Goal: Task Accomplishment & Management: Manage account settings

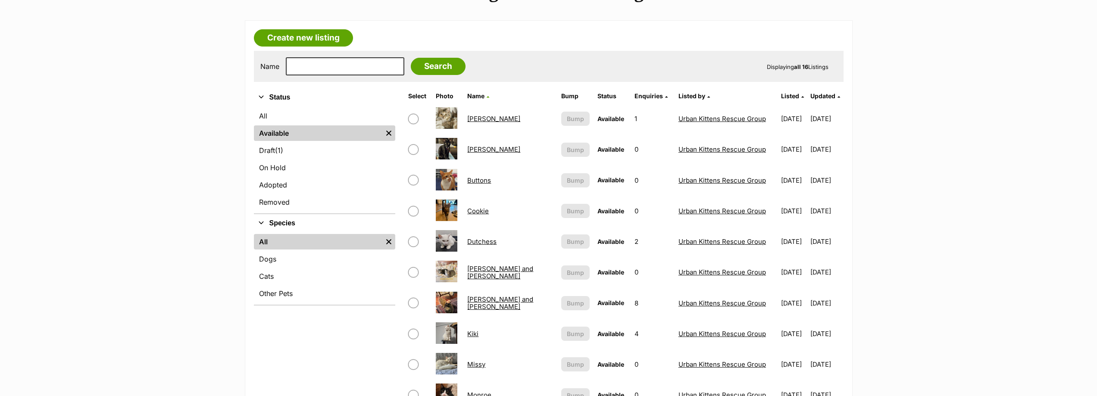
scroll to position [256, 0]
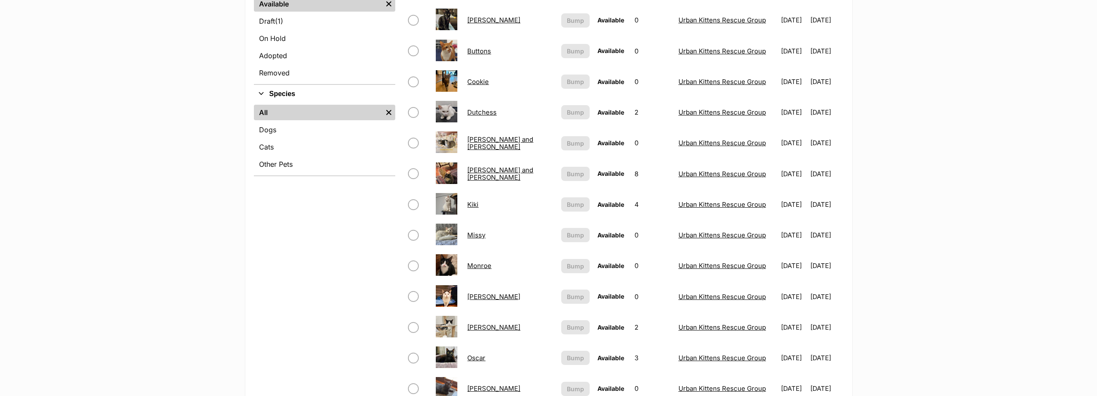
click at [472, 206] on link "Kiki" at bounding box center [472, 204] width 11 height 8
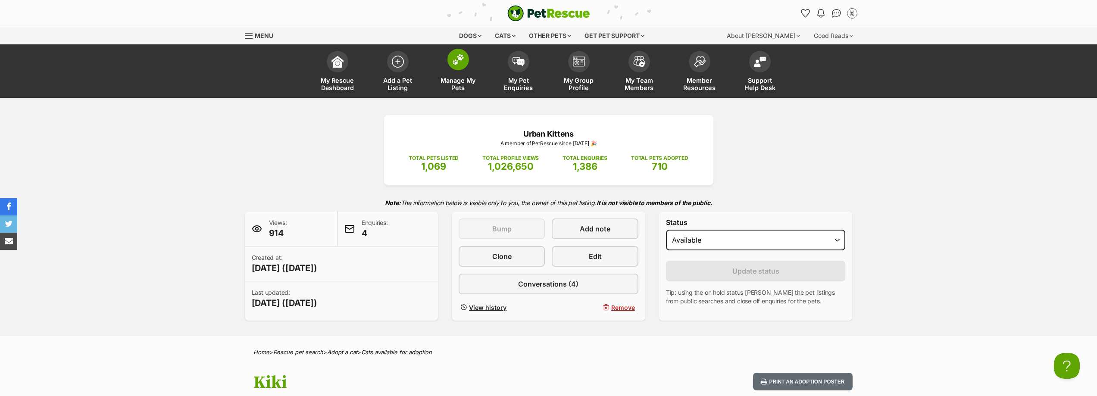
drag, startPoint x: 468, startPoint y: 73, endPoint x: 474, endPoint y: 75, distance: 6.6
click at [468, 72] on link "Manage My Pets" at bounding box center [458, 72] width 60 height 51
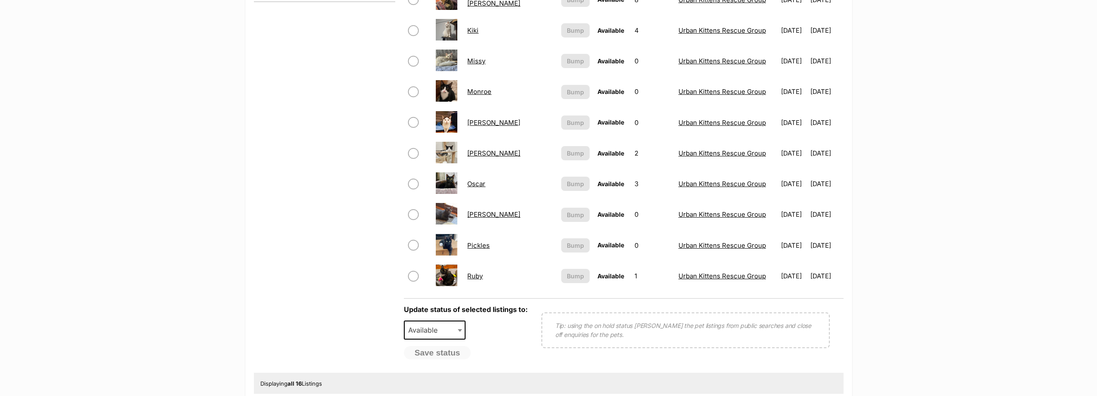
scroll to position [431, 0]
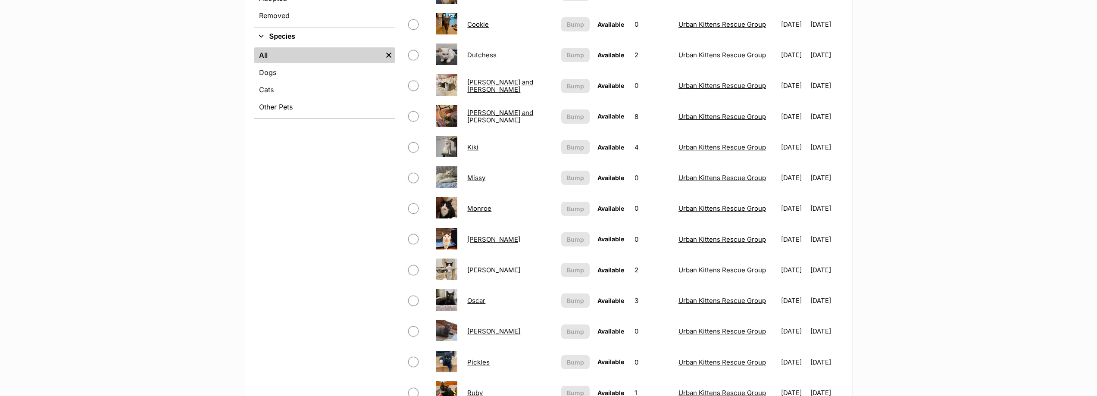
scroll to position [172, 0]
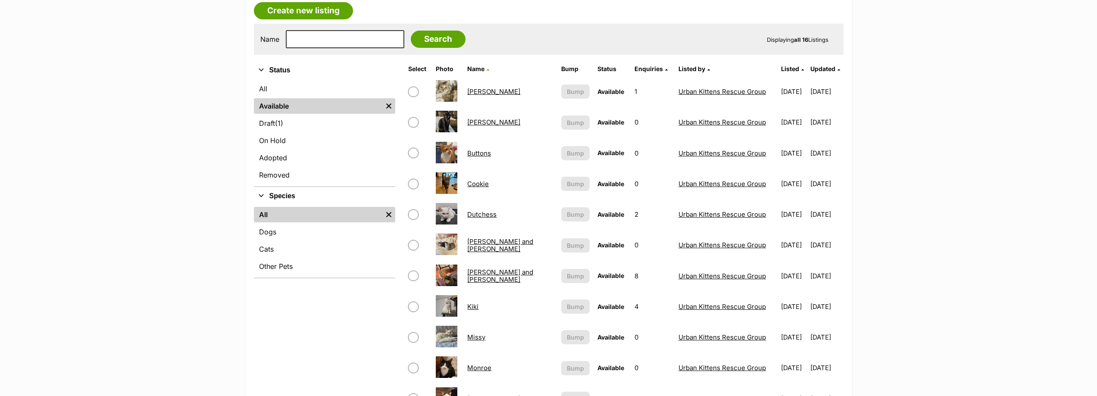
scroll to position [129, 0]
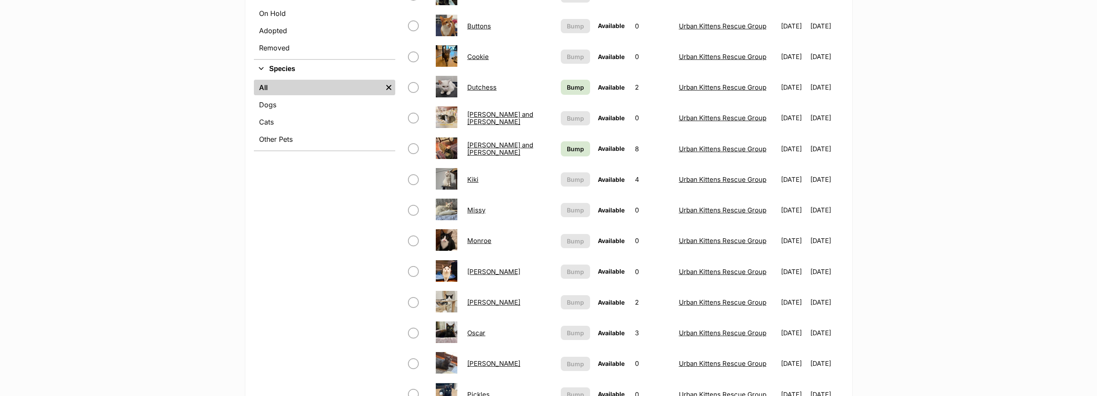
scroll to position [259, 0]
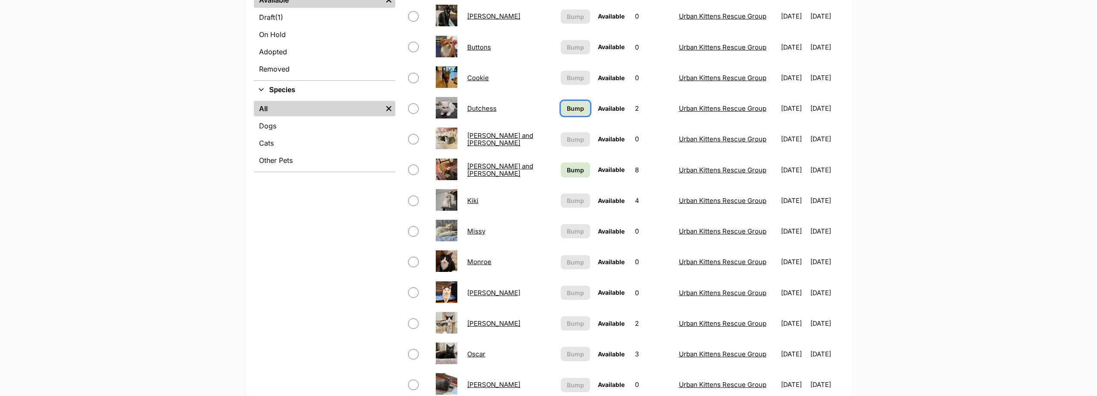
click at [567, 109] on span "Bump" at bounding box center [575, 108] width 17 height 9
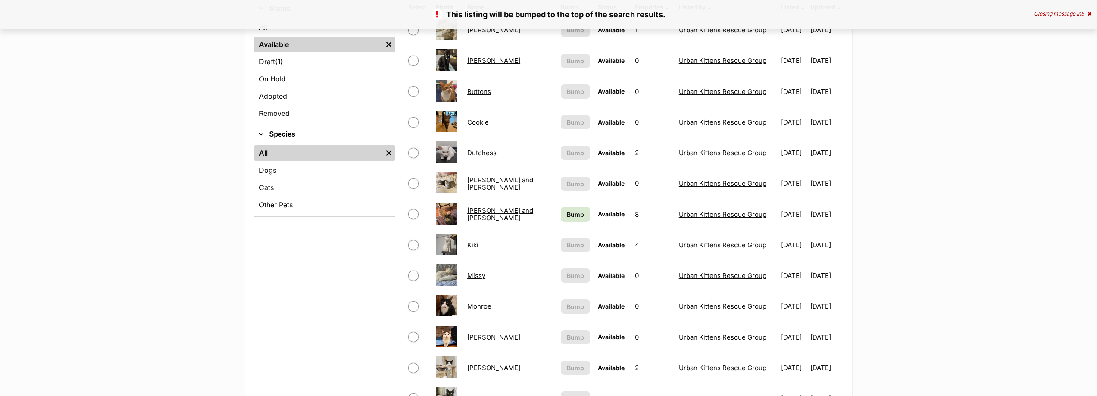
scroll to position [215, 0]
click at [557, 206] on td "Bump" at bounding box center [575, 214] width 36 height 30
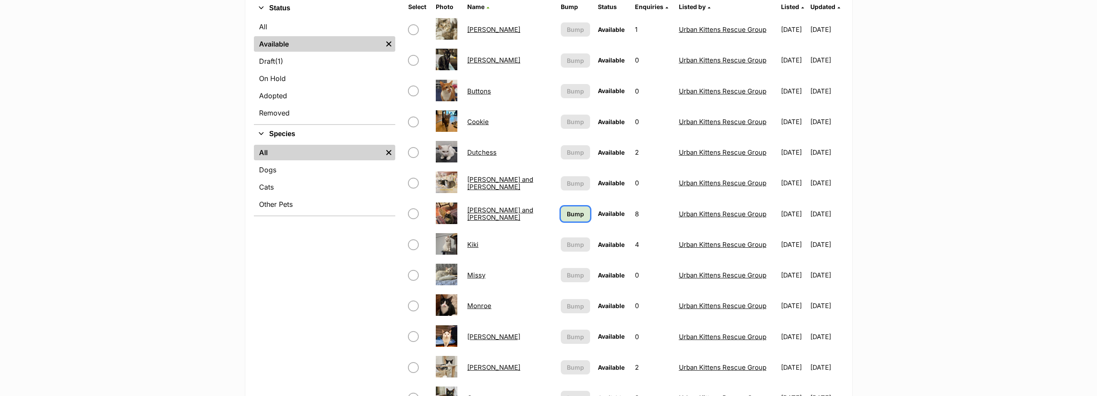
click at [567, 212] on span "Bump" at bounding box center [575, 213] width 17 height 9
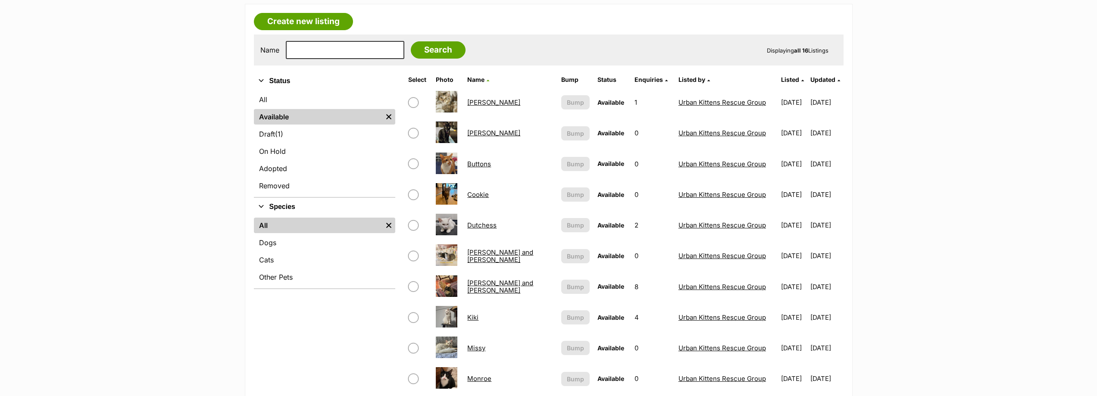
scroll to position [129, 0]
